Goal: Communication & Community: Connect with others

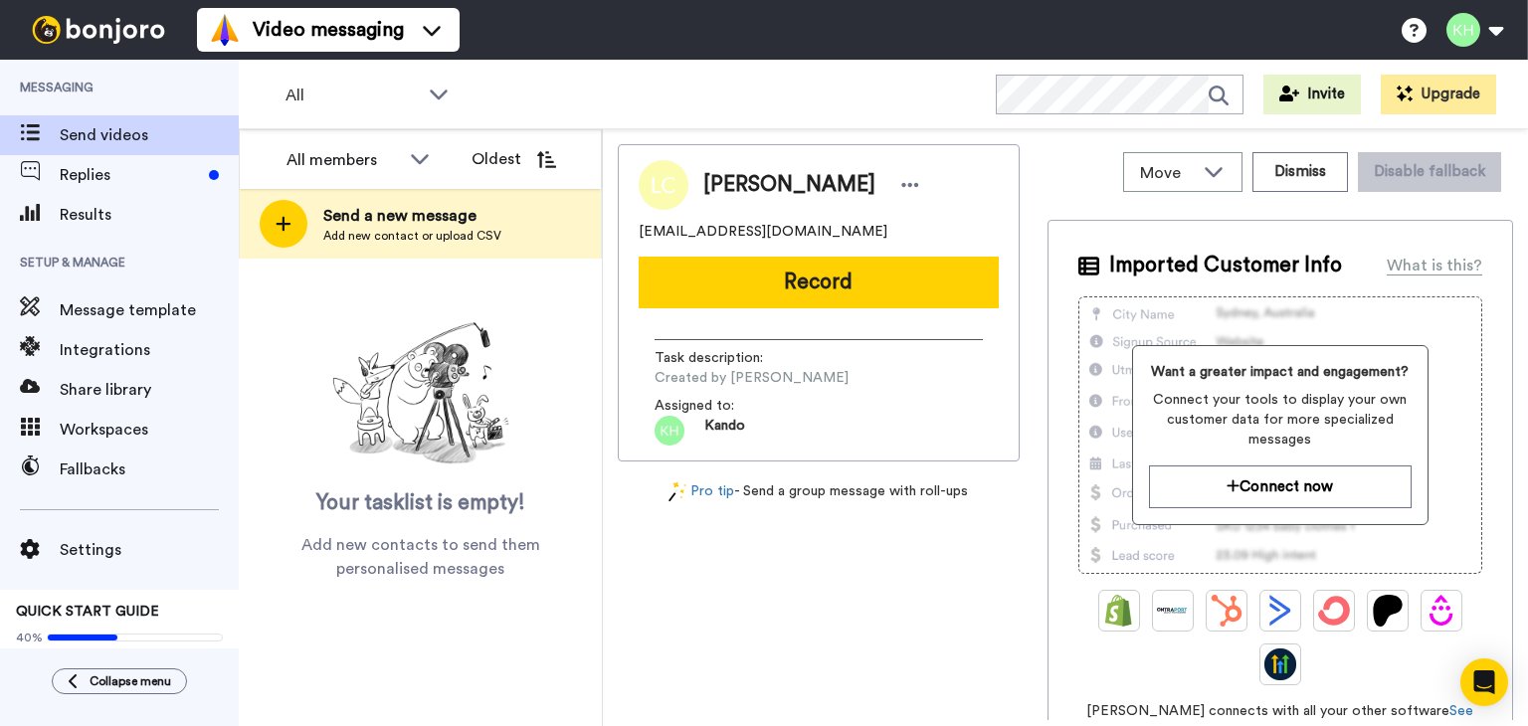
click at [291, 228] on div at bounding box center [284, 224] width 48 height 48
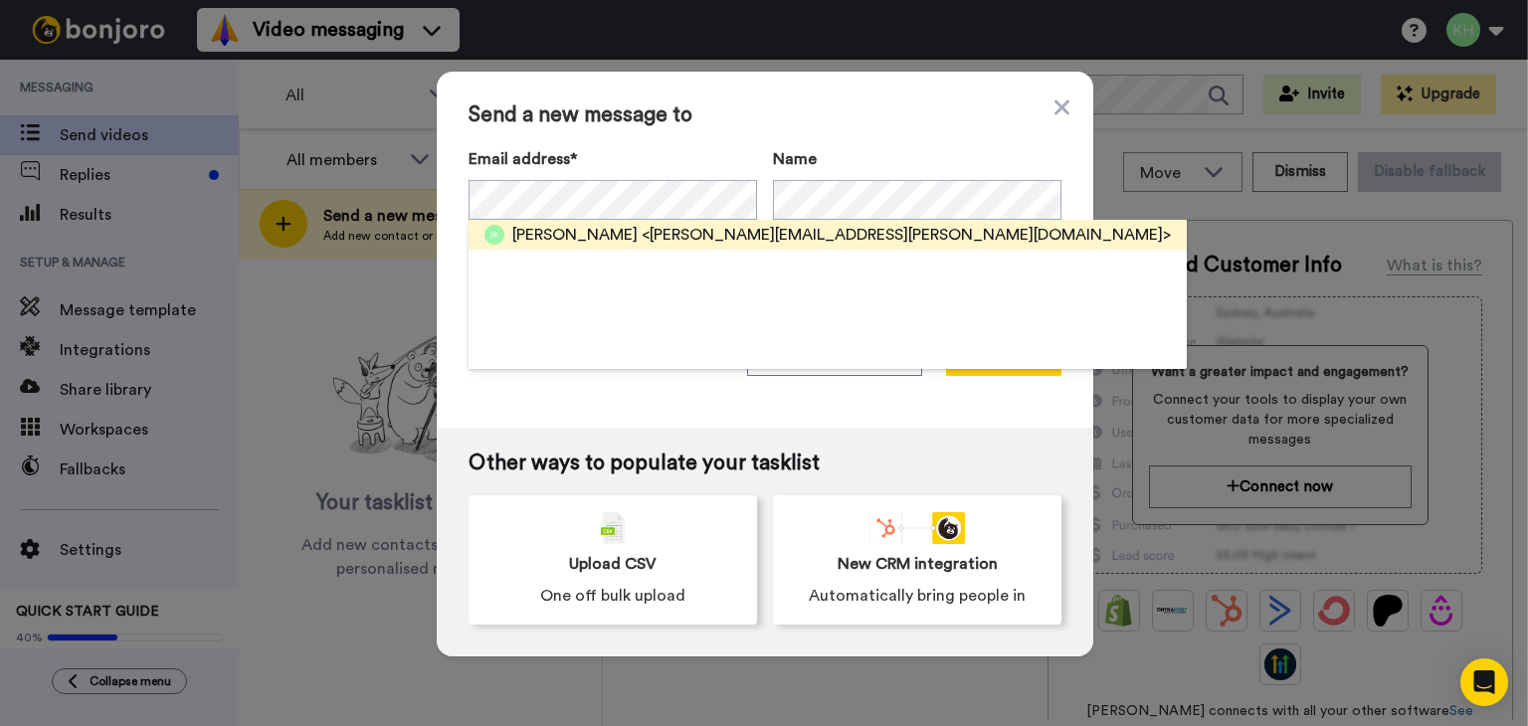
click at [571, 228] on span "[PERSON_NAME]" at bounding box center [574, 235] width 125 height 24
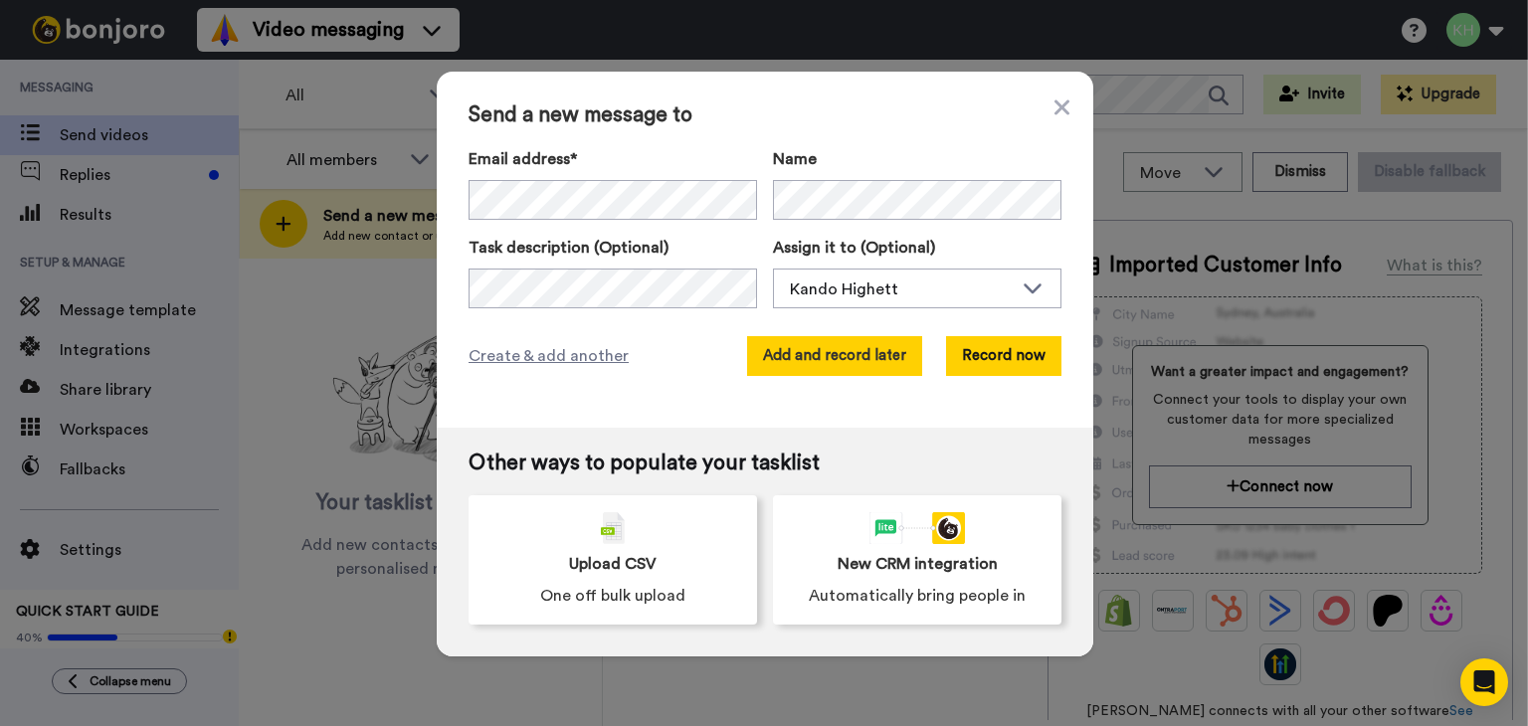
click at [828, 372] on button "Add and record later" at bounding box center [834, 356] width 175 height 40
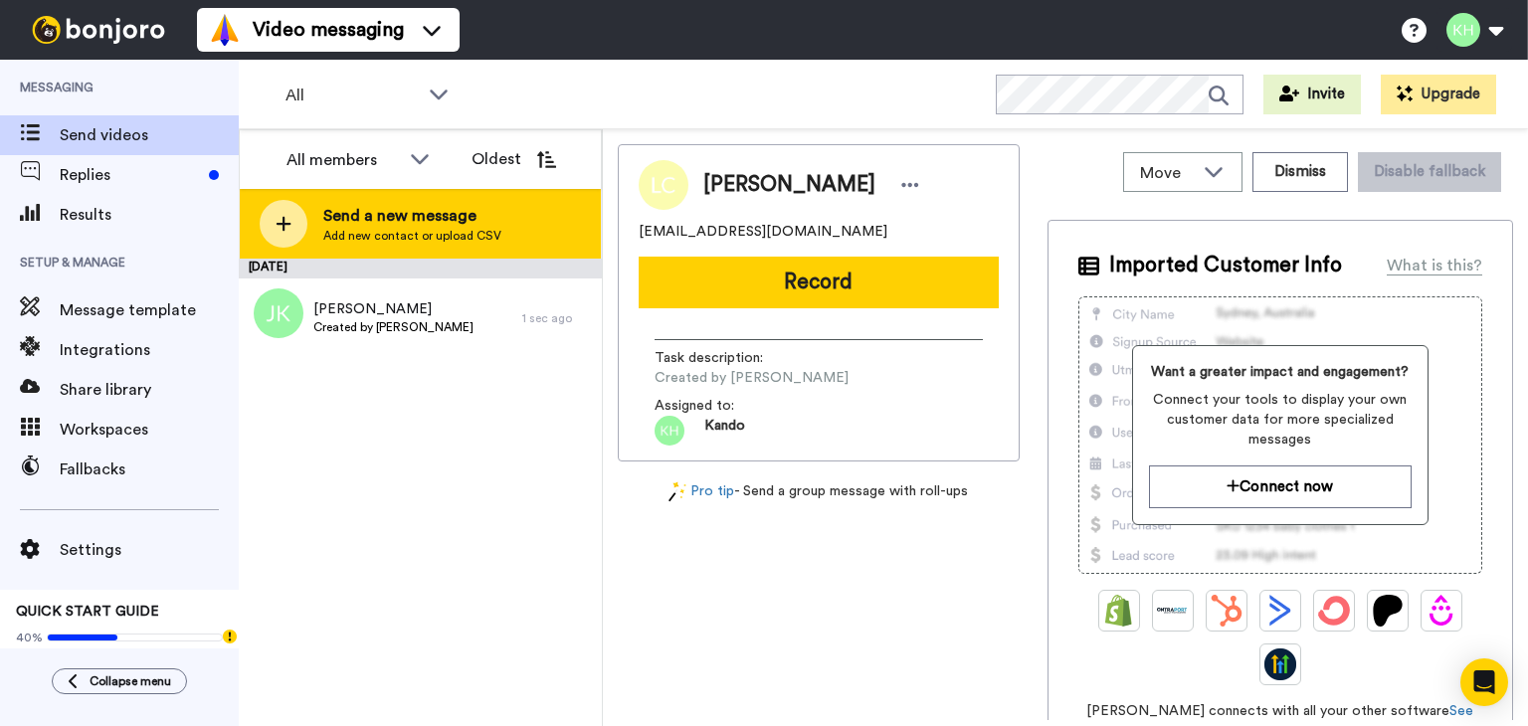
click at [390, 201] on div "Send a new message Add new contact or upload CSV" at bounding box center [420, 224] width 361 height 70
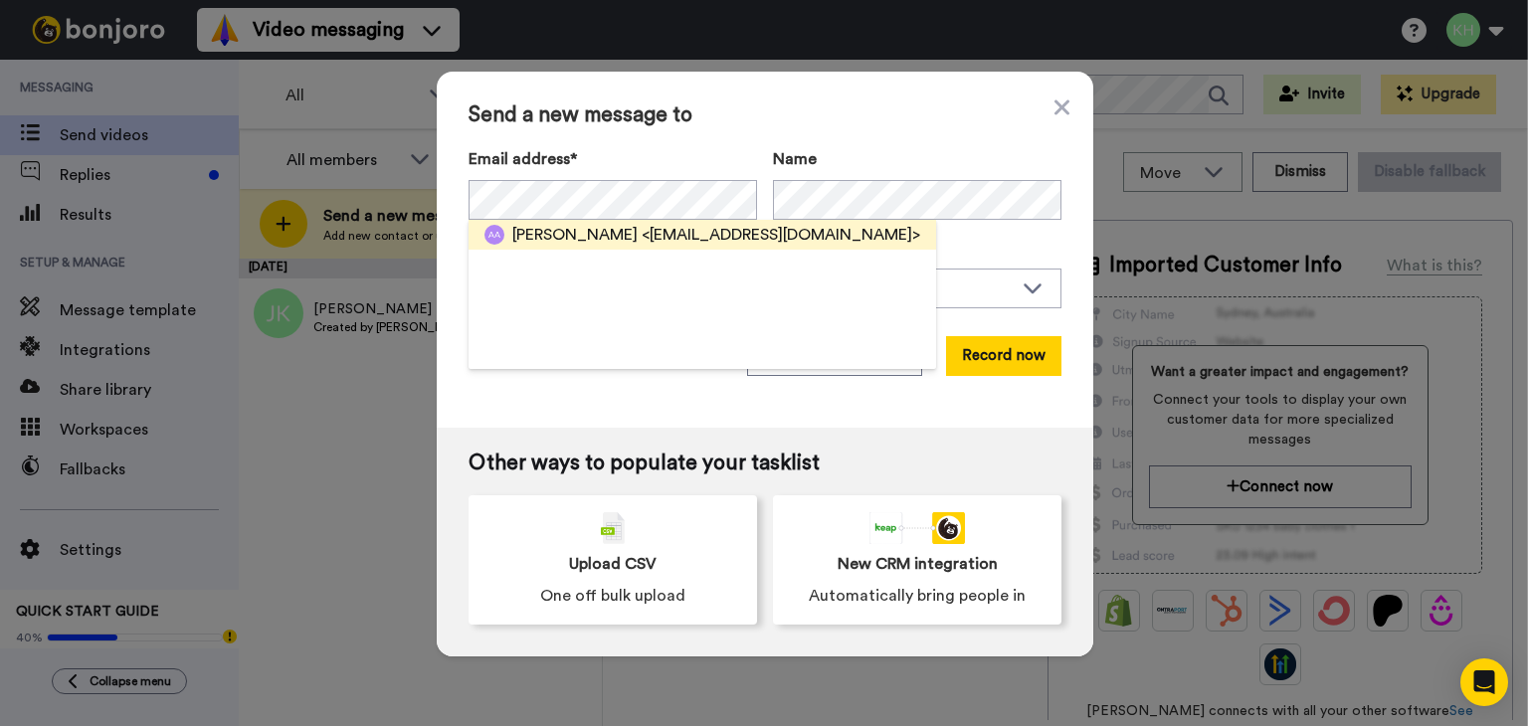
click at [699, 232] on span "<[EMAIL_ADDRESS][DOMAIN_NAME]>" at bounding box center [781, 235] width 279 height 24
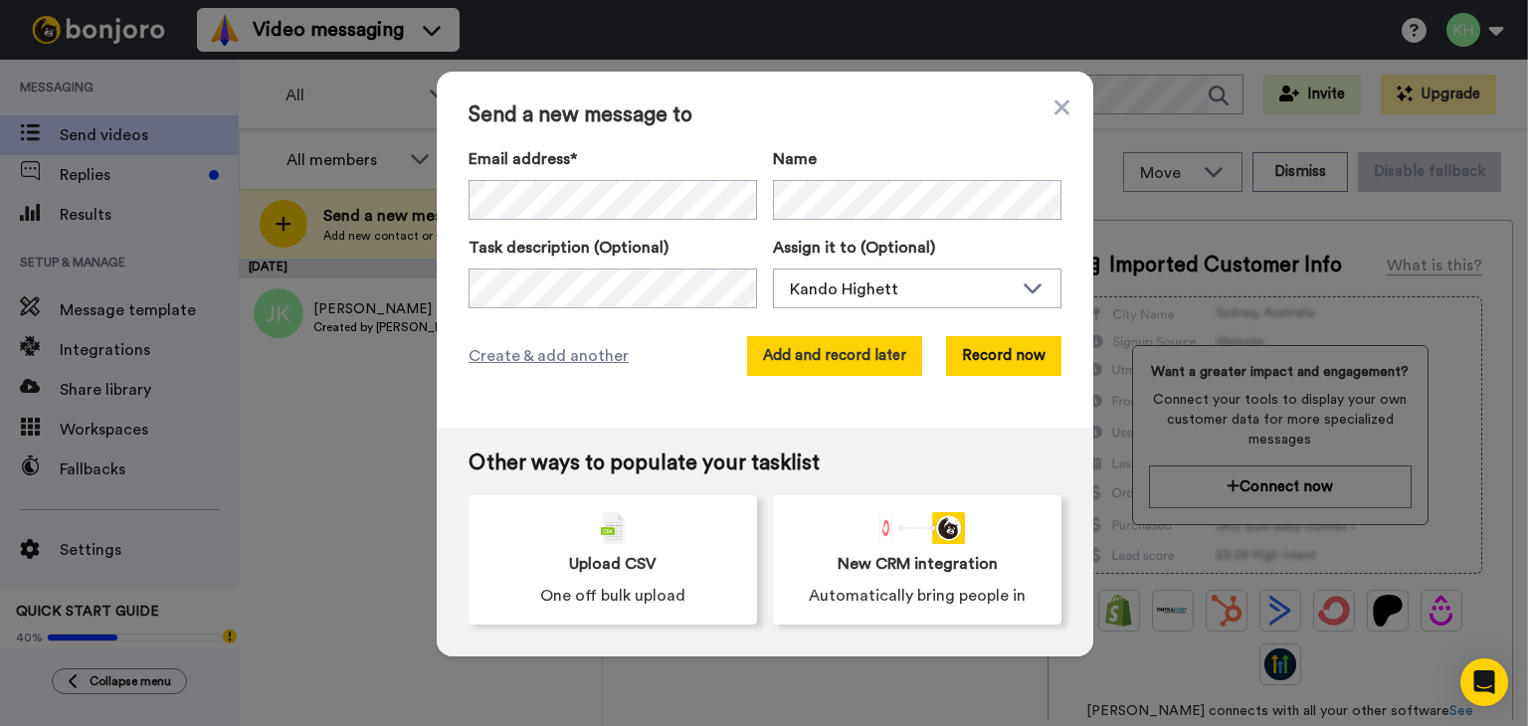
click at [848, 353] on button "Add and record later" at bounding box center [834, 356] width 175 height 40
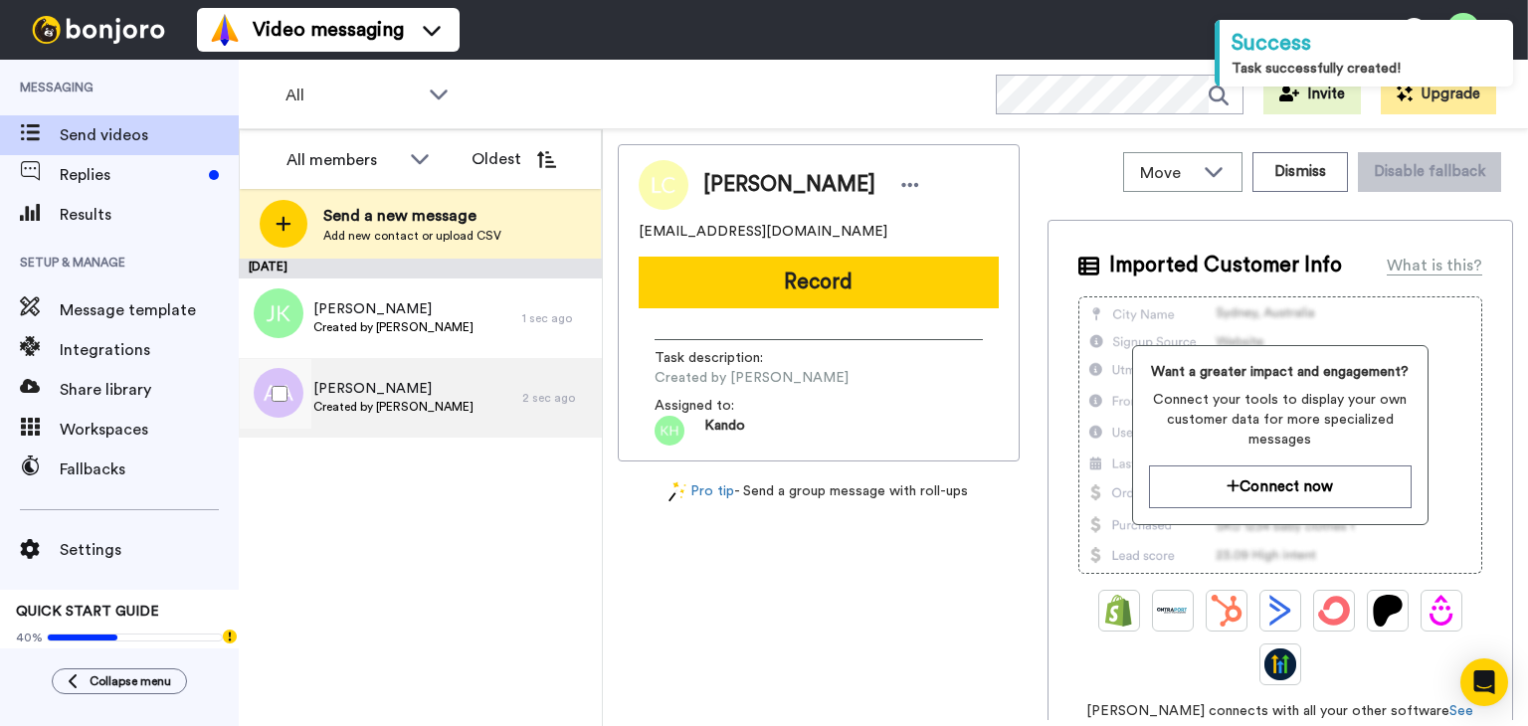
click at [366, 398] on span "[PERSON_NAME]" at bounding box center [393, 389] width 160 height 20
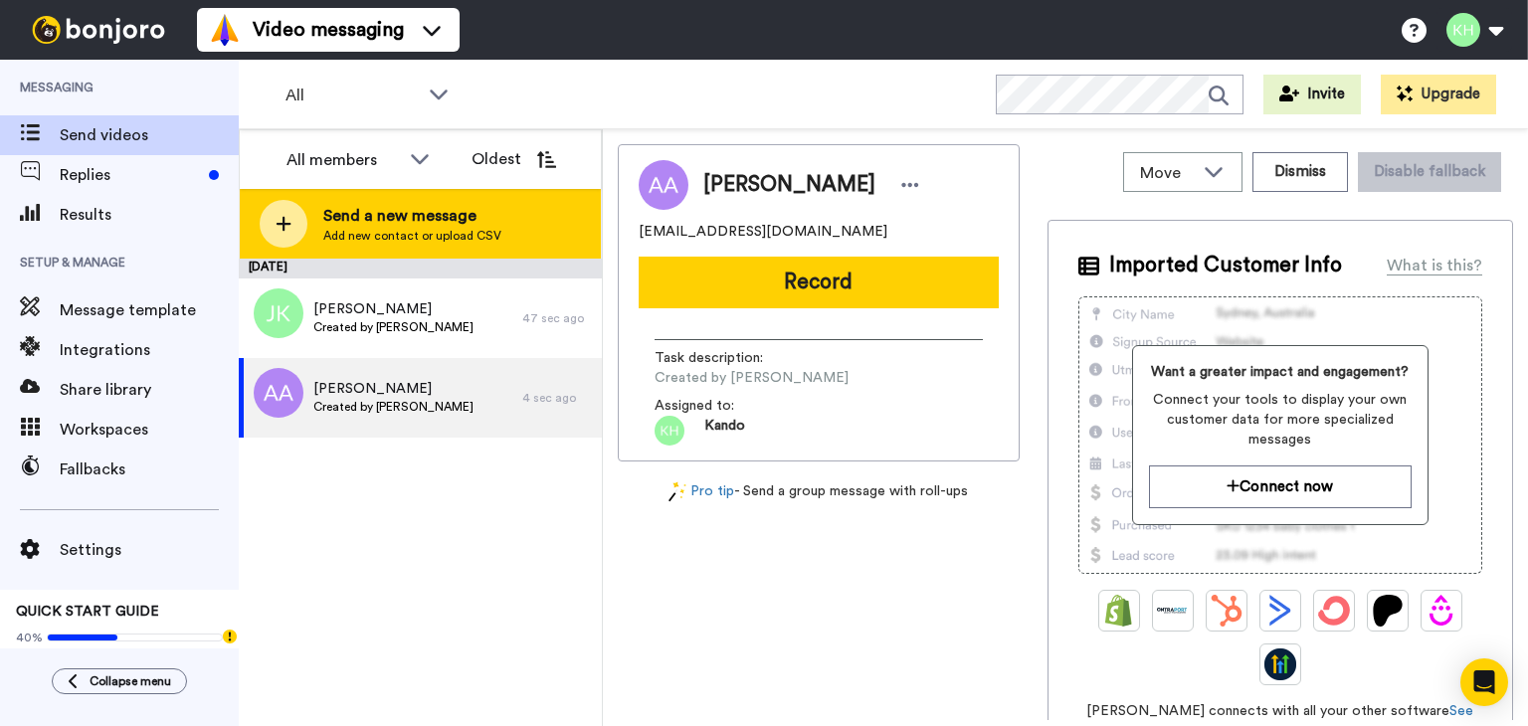
click at [333, 224] on span "Send a new message" at bounding box center [412, 216] width 178 height 24
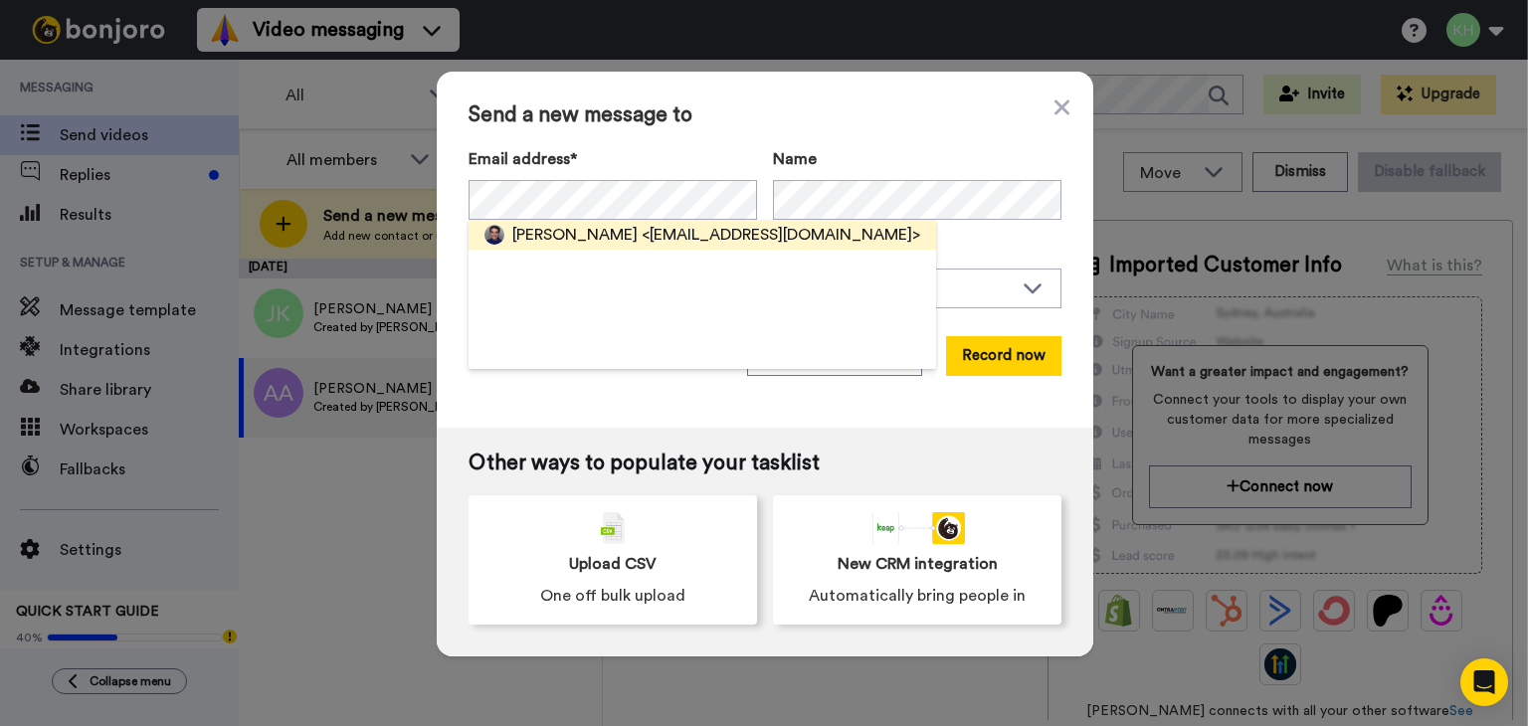
click at [595, 224] on span "[PERSON_NAME]" at bounding box center [574, 235] width 125 height 24
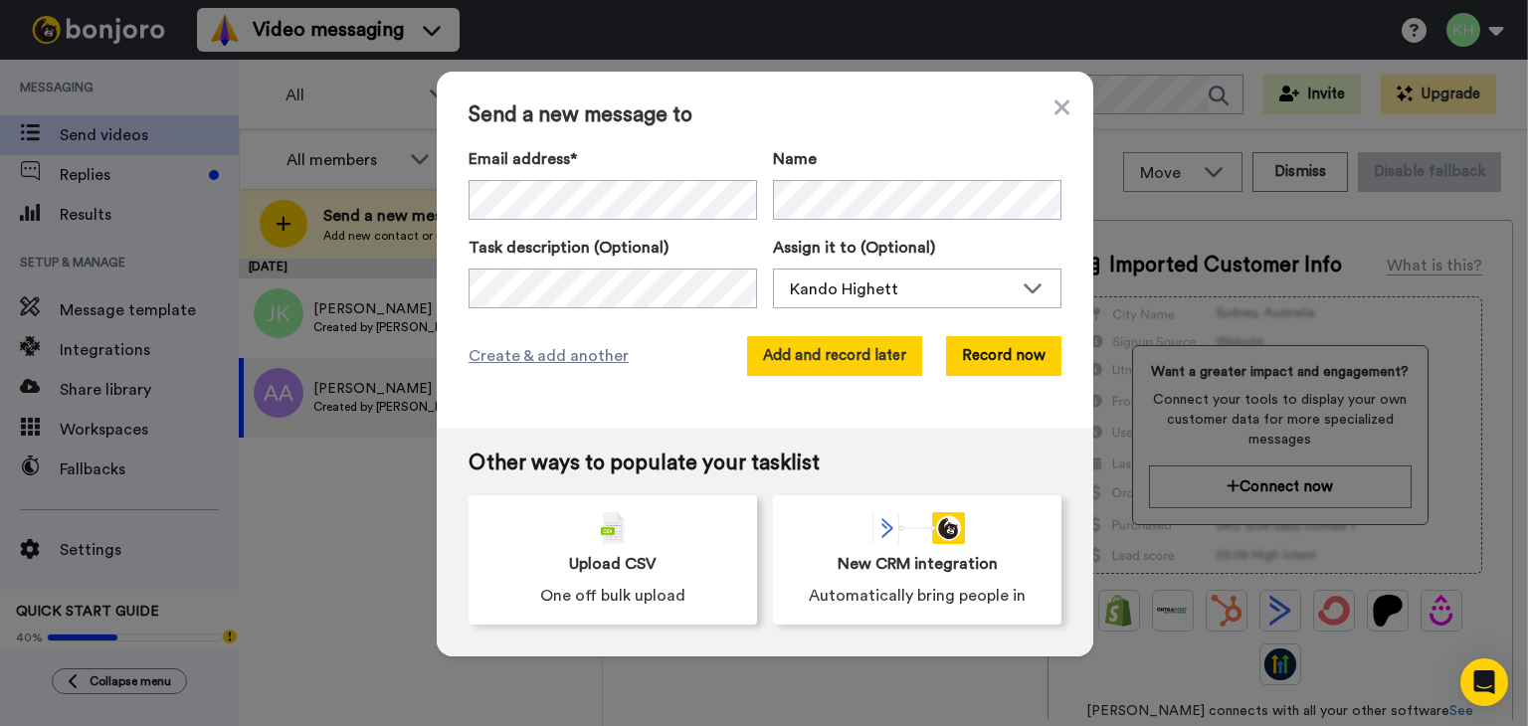
click at [830, 371] on button "Add and record later" at bounding box center [834, 356] width 175 height 40
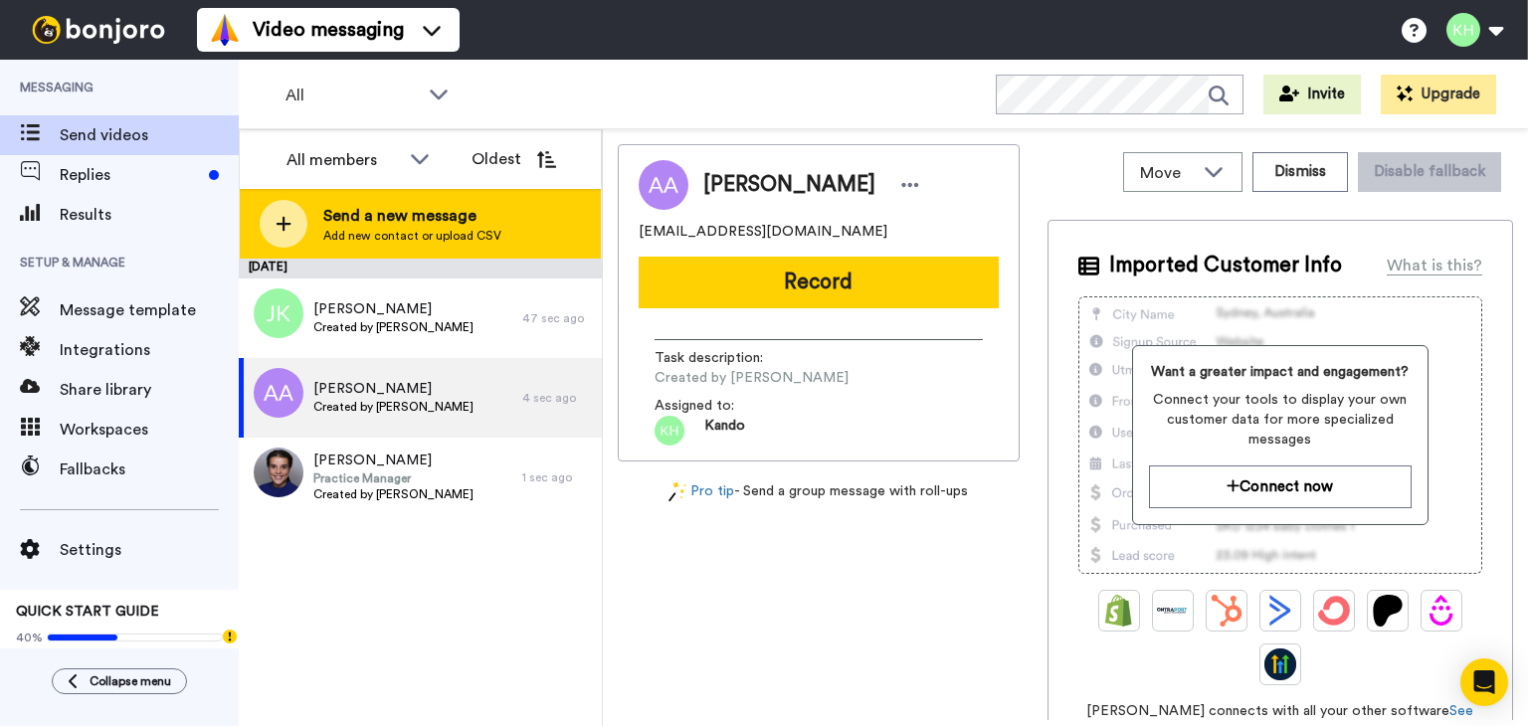
click at [343, 258] on div "Send a new message Add new contact or upload CSV" at bounding box center [420, 224] width 361 height 70
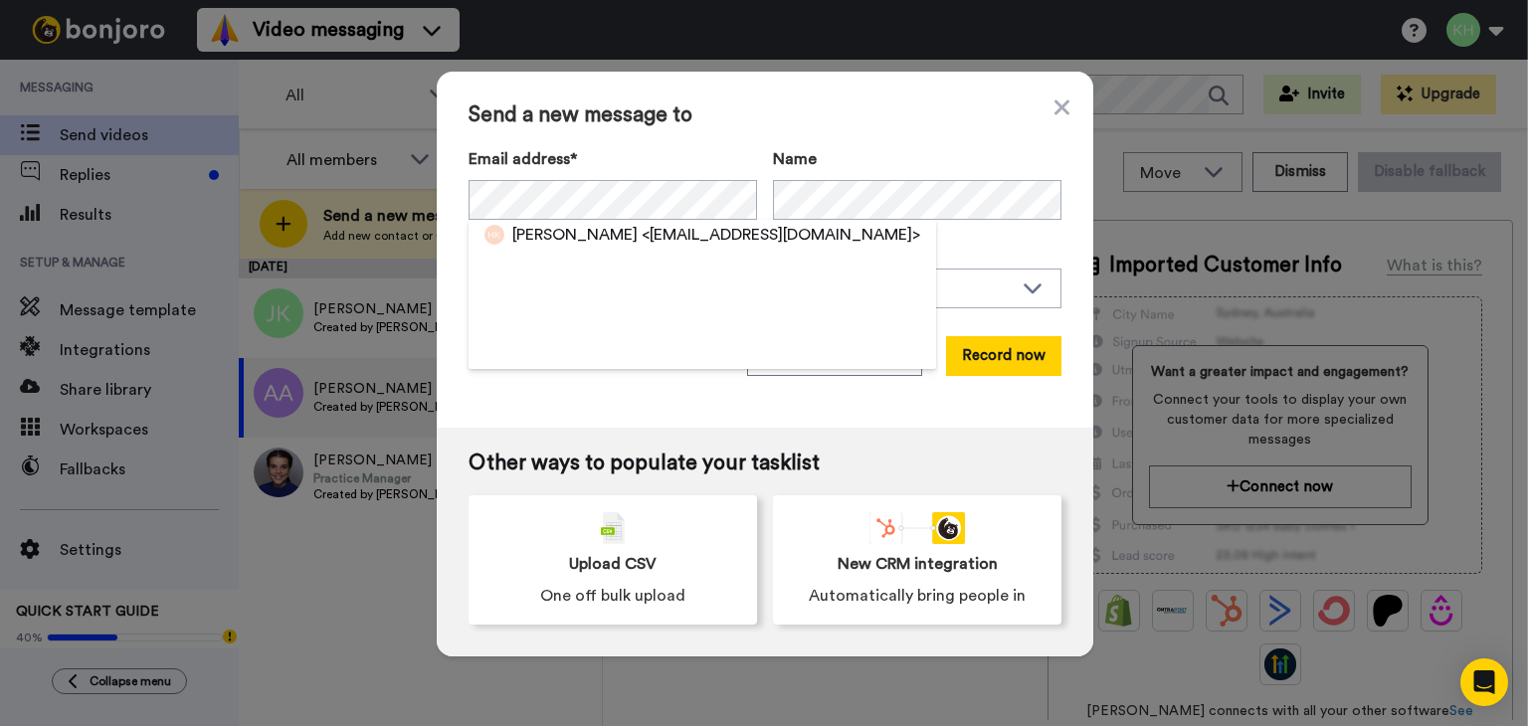
click at [692, 233] on span "<[EMAIL_ADDRESS][DOMAIN_NAME]>" at bounding box center [781, 235] width 279 height 24
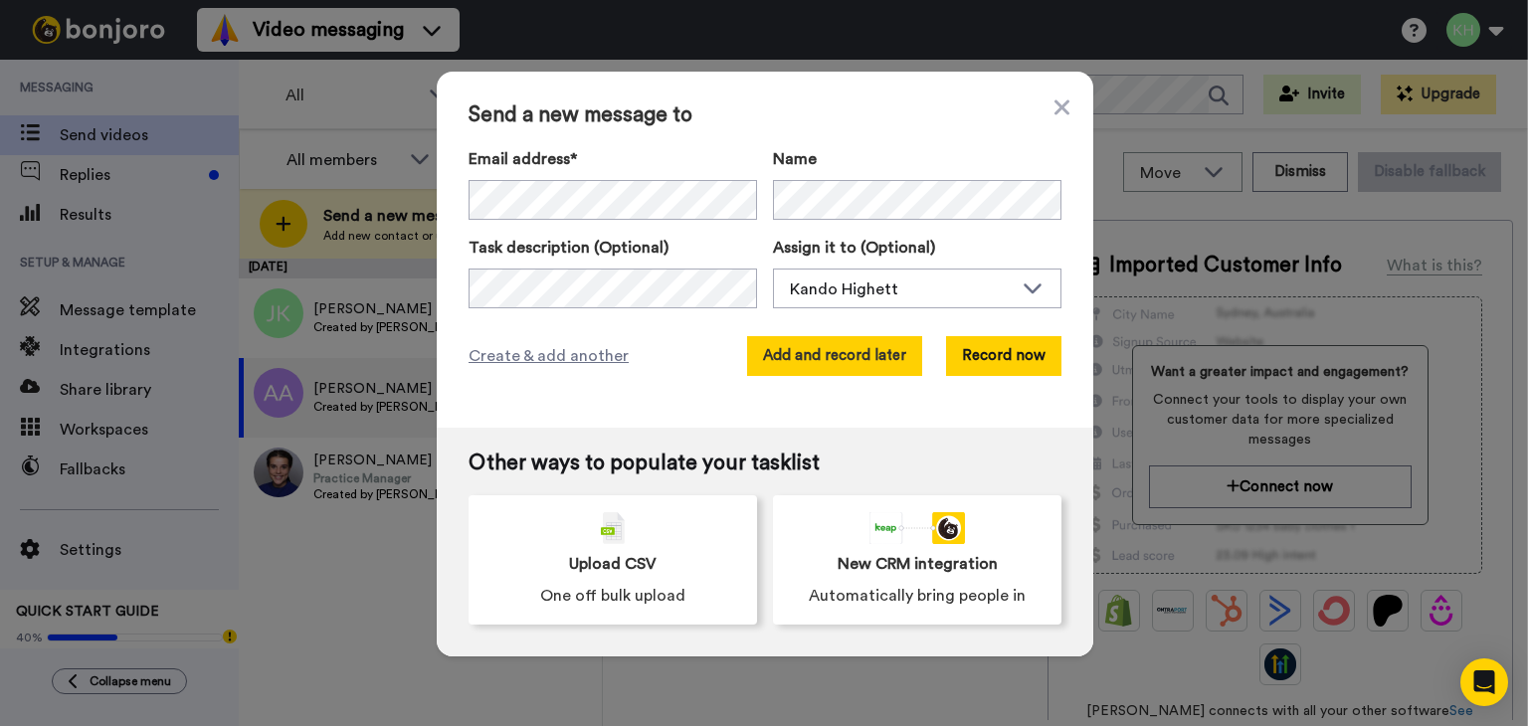
click at [819, 360] on button "Add and record later" at bounding box center [834, 356] width 175 height 40
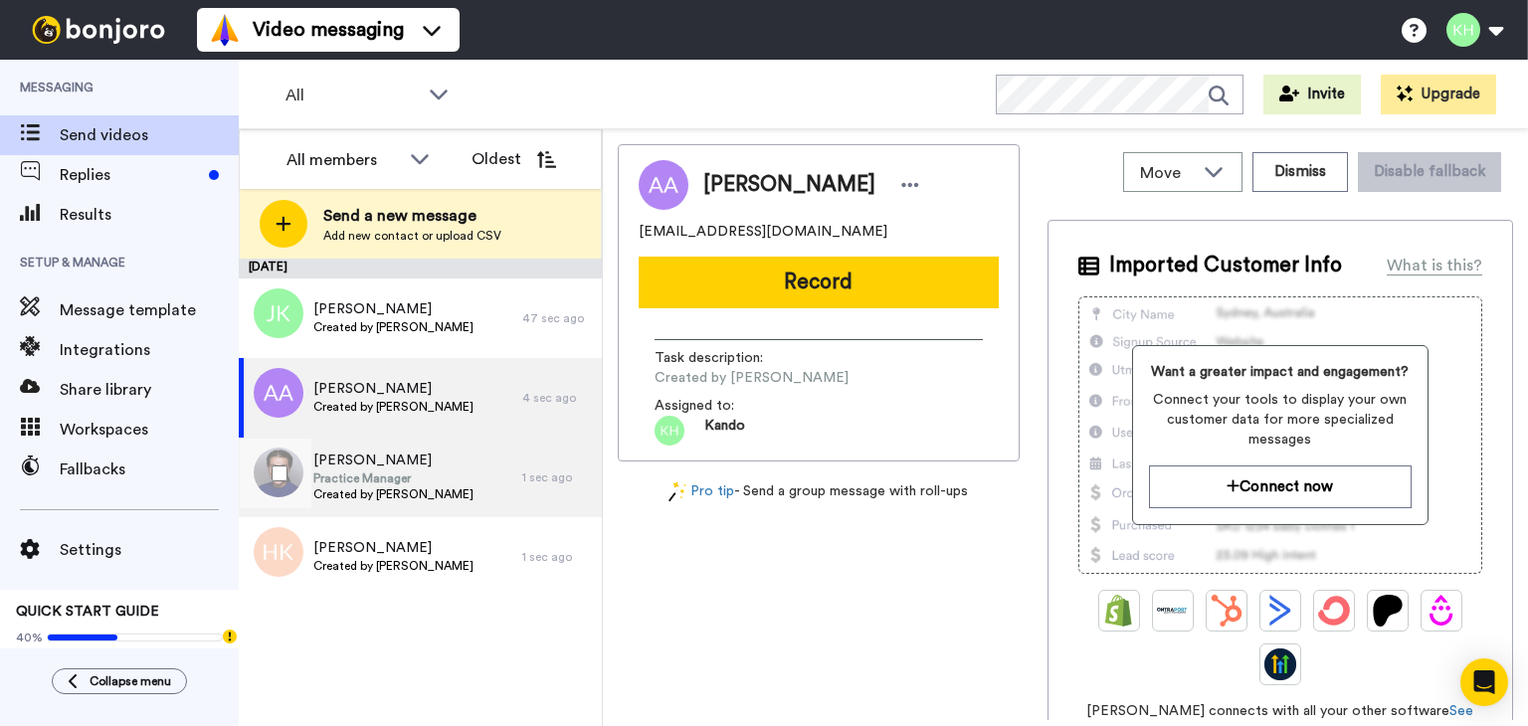
click at [438, 468] on span "[PERSON_NAME]" at bounding box center [393, 461] width 160 height 20
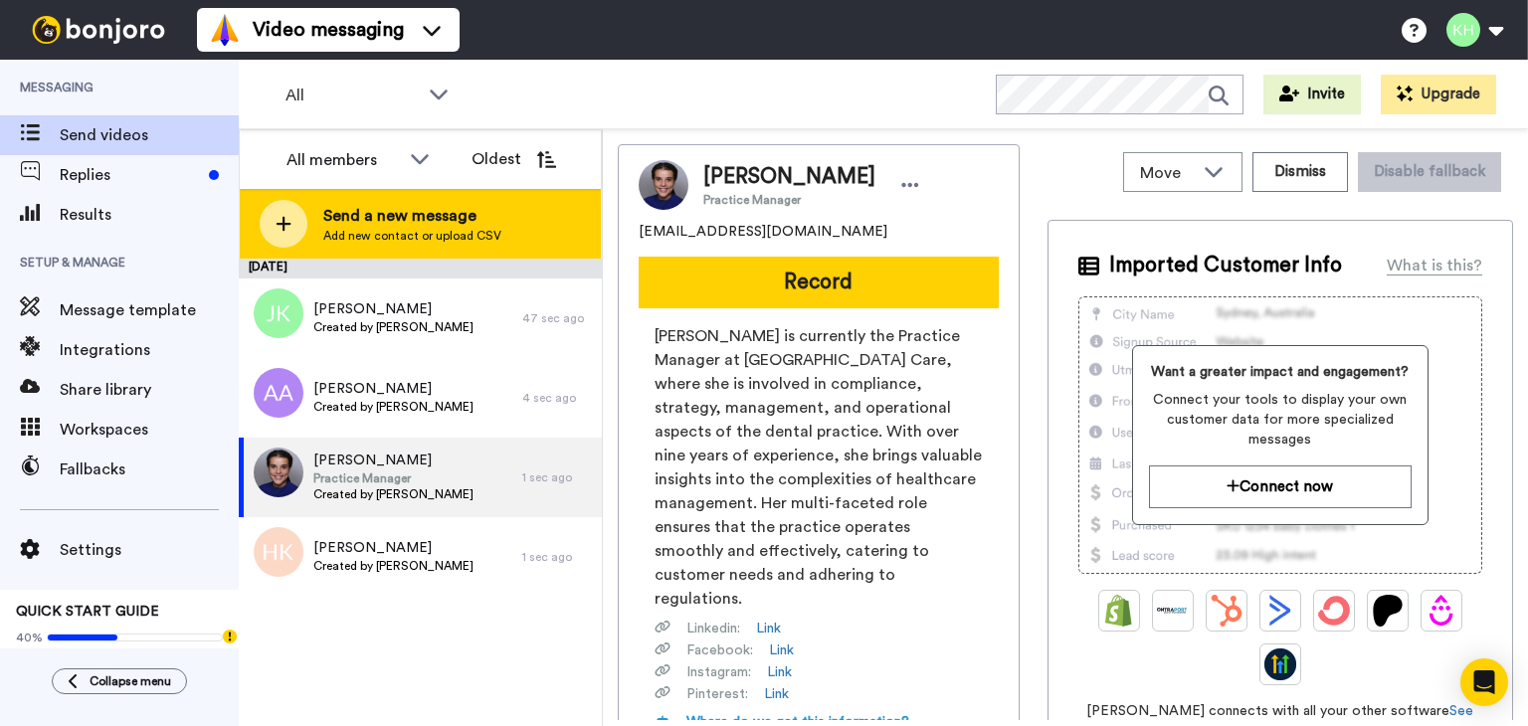
click at [438, 236] on span "Add new contact or upload CSV" at bounding box center [412, 236] width 178 height 16
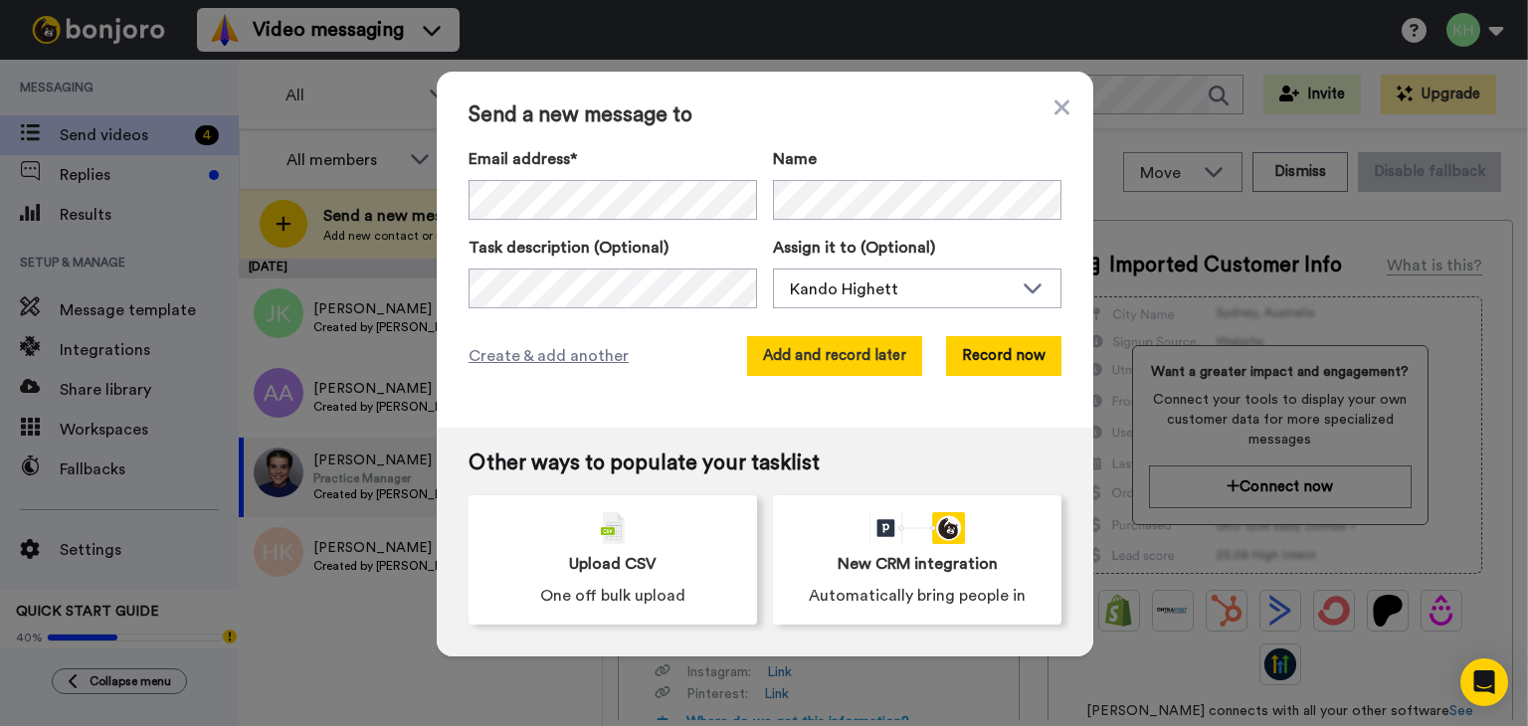
click at [804, 363] on button "Add and record later" at bounding box center [834, 356] width 175 height 40
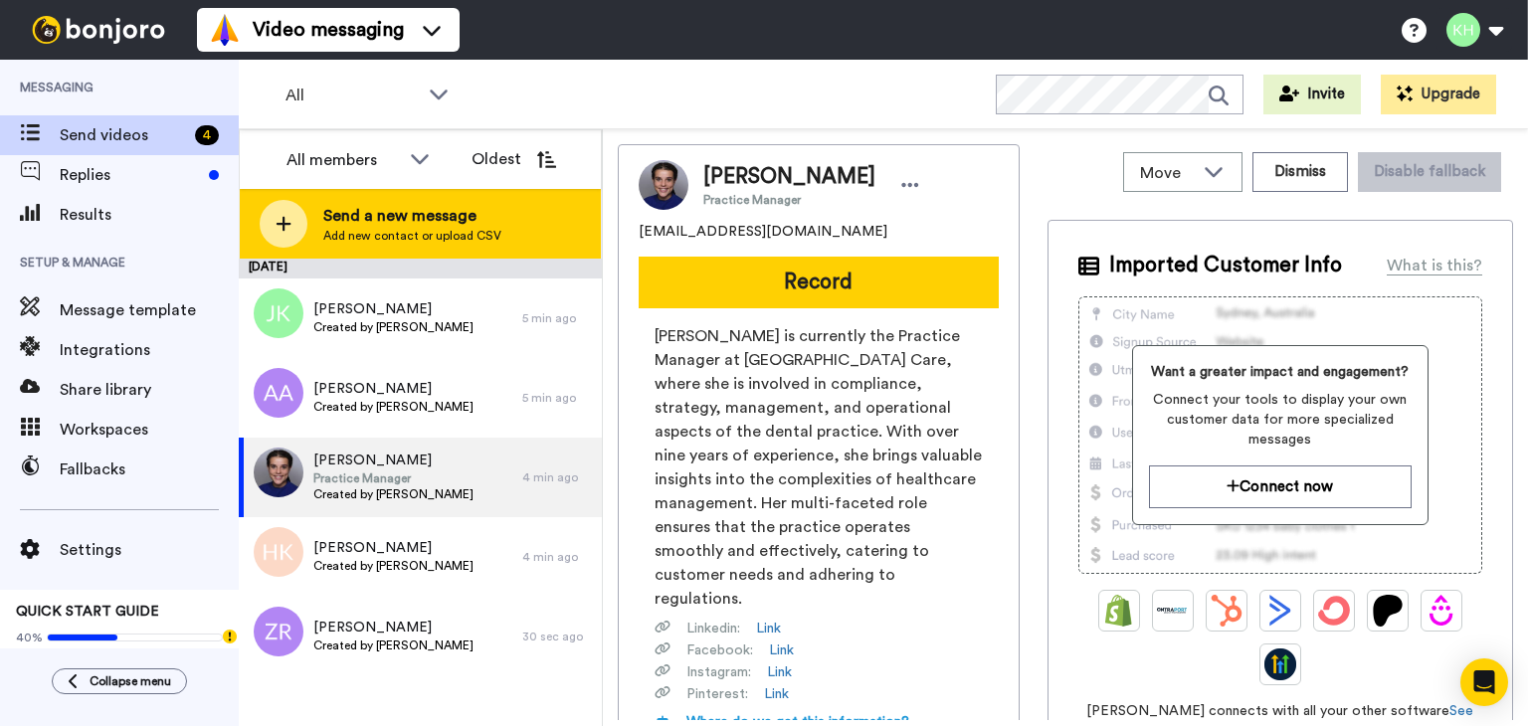
click at [527, 239] on div "Send a new message Add new contact or upload CSV" at bounding box center [420, 224] width 361 height 70
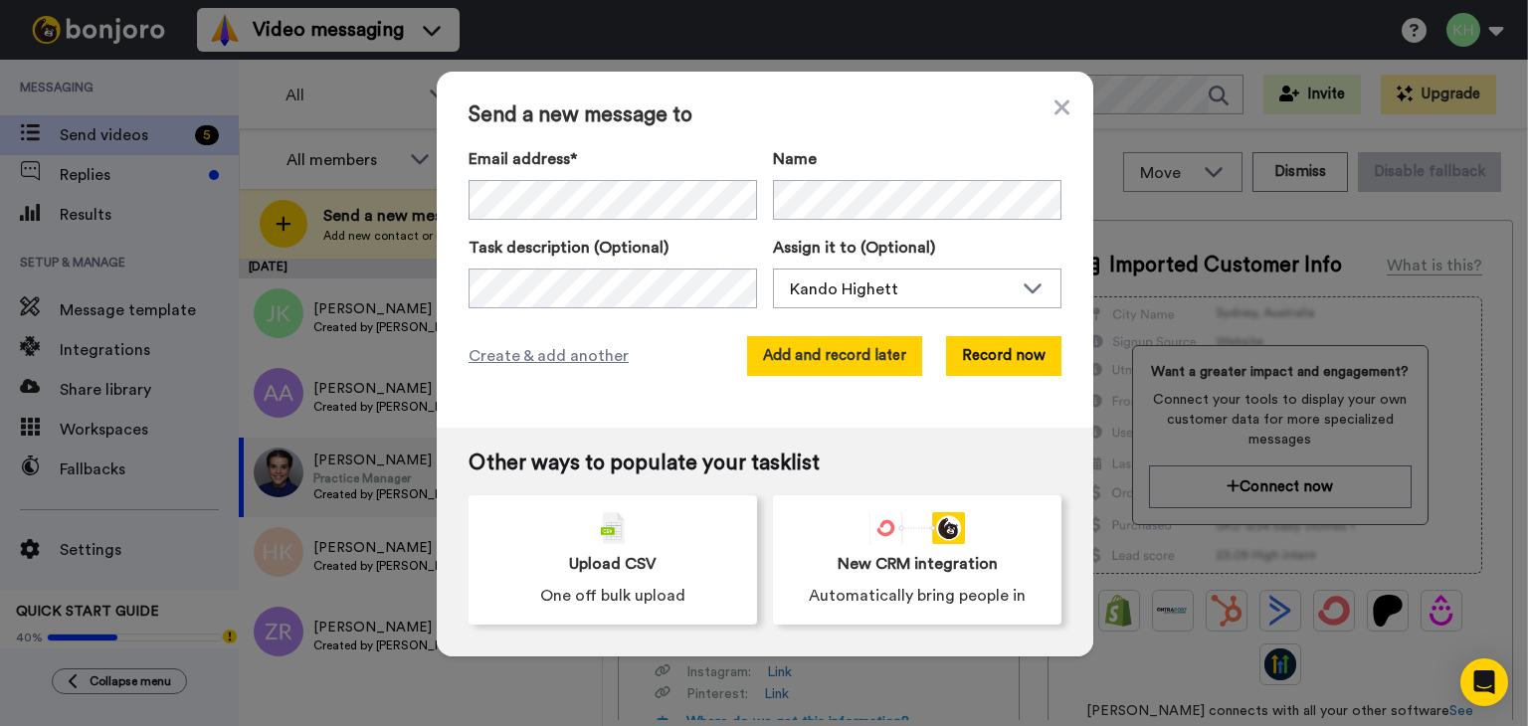
click at [841, 367] on button "Add and record later" at bounding box center [834, 356] width 175 height 40
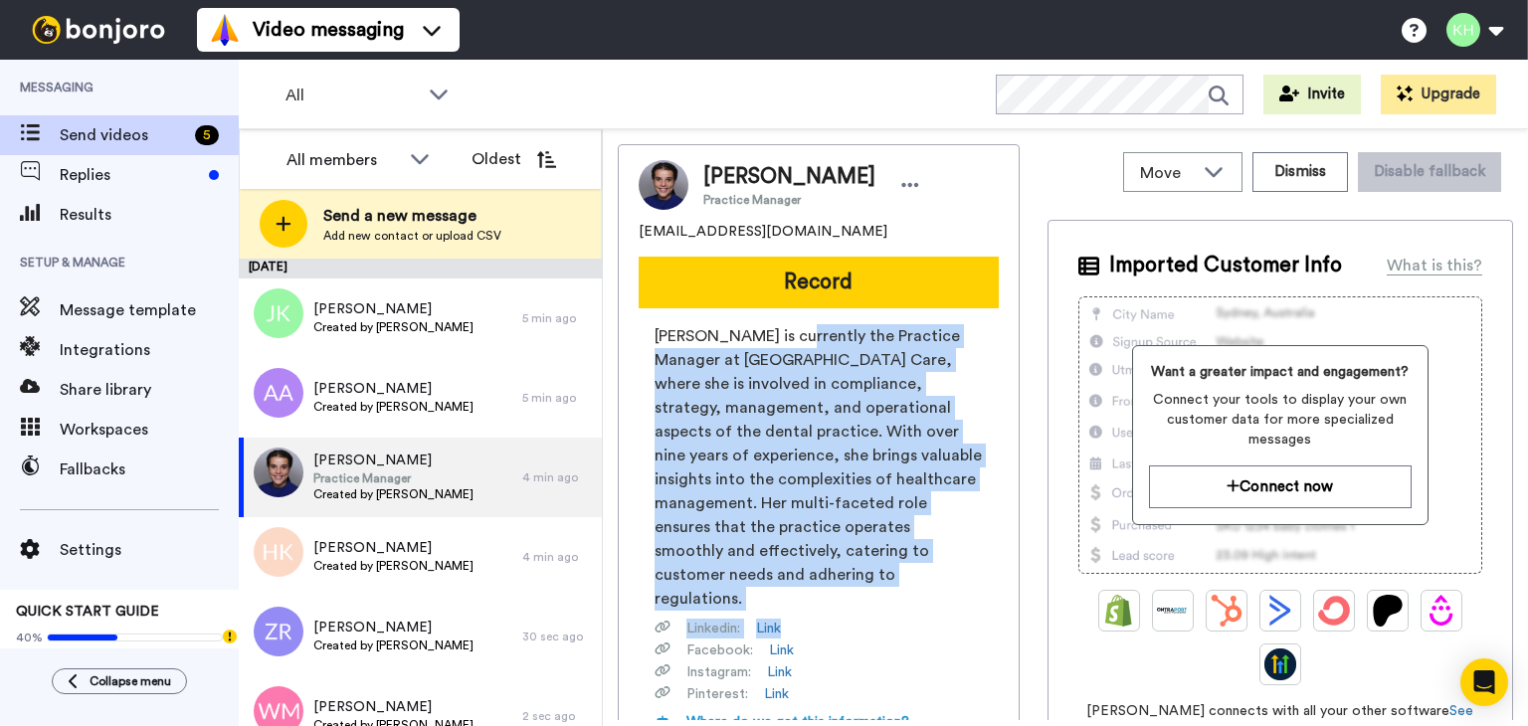
drag, startPoint x: 789, startPoint y: 334, endPoint x: 835, endPoint y: 625, distance: 294.1
click at [835, 625] on div "[PERSON_NAME] is currently the Practice Manager at [GEOGRAPHIC_DATA] Care, wher…" at bounding box center [819, 528] width 328 height 408
click at [828, 494] on span "[PERSON_NAME] is currently the Practice Manager at [GEOGRAPHIC_DATA] Care, wher…" at bounding box center [819, 467] width 328 height 287
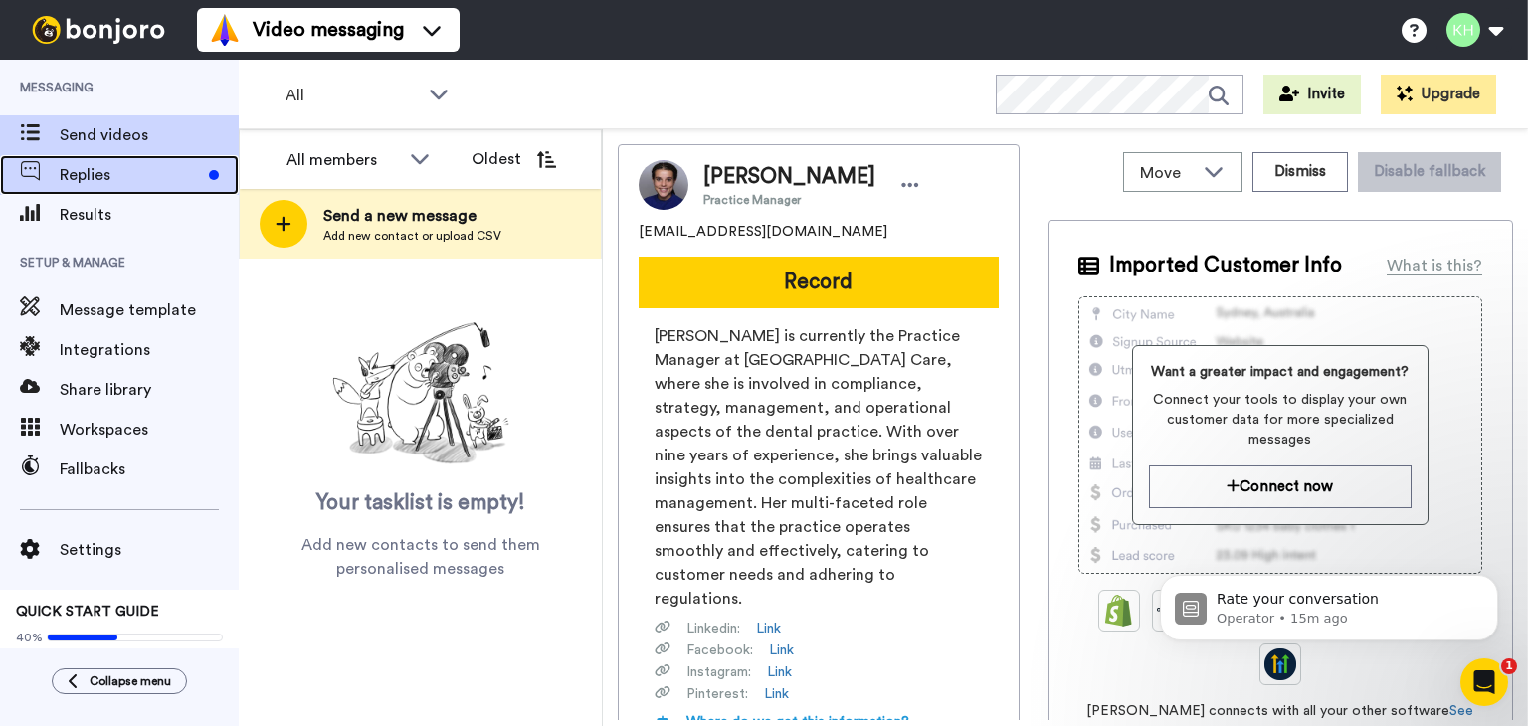
click at [132, 180] on span "Replies" at bounding box center [130, 175] width 141 height 24
